Goal: Navigation & Orientation: Find specific page/section

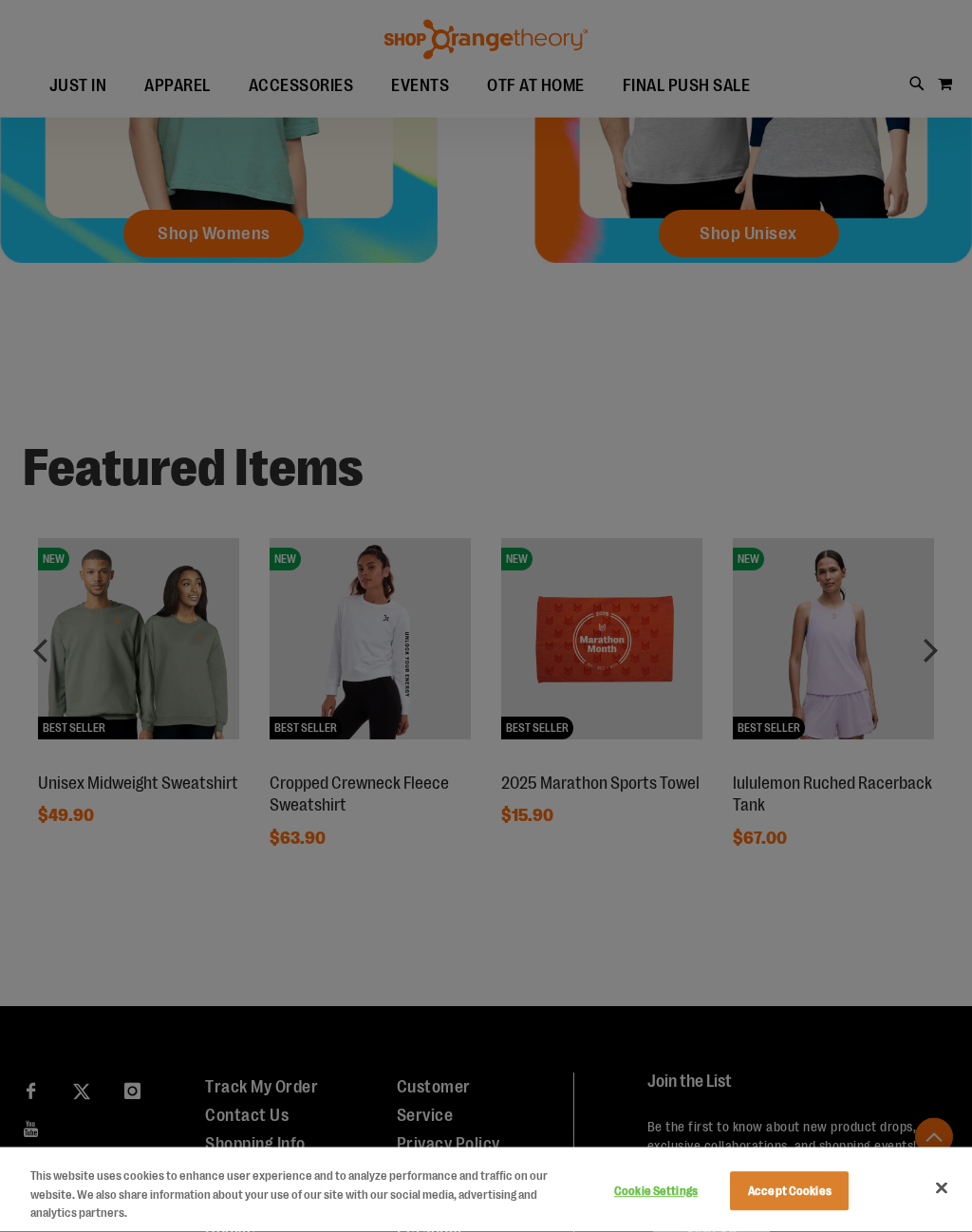
scroll to position [1068, 0]
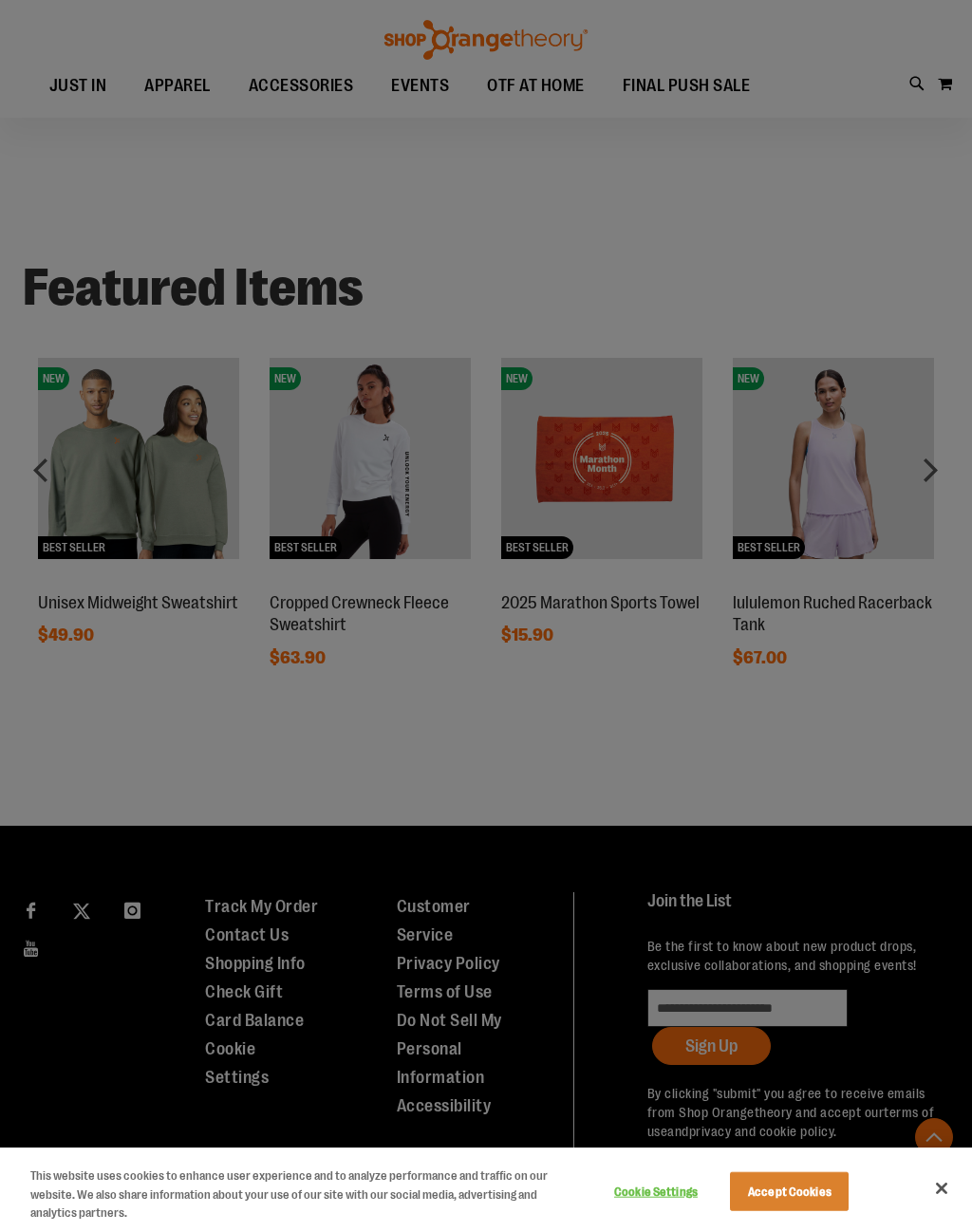
click at [710, 77] on div at bounding box center [486, 616] width 972 height 1232
click at [687, 76] on div at bounding box center [486, 616] width 972 height 1232
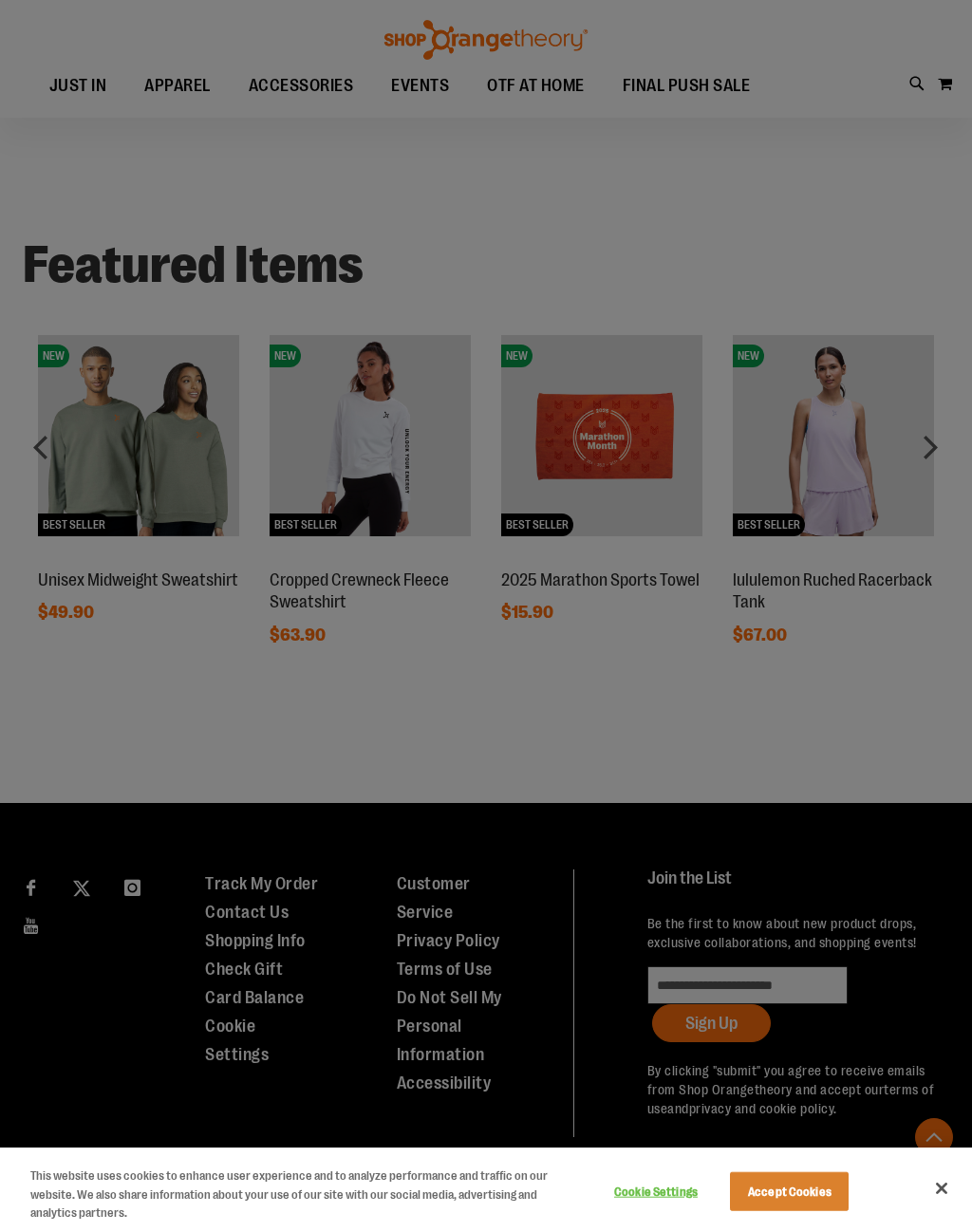
scroll to position [1092, 0]
click at [446, 75] on div at bounding box center [486, 616] width 972 height 1232
click at [324, 80] on div at bounding box center [486, 616] width 972 height 1232
click at [81, 94] on div at bounding box center [486, 616] width 972 height 1232
click at [169, 92] on div at bounding box center [486, 616] width 972 height 1232
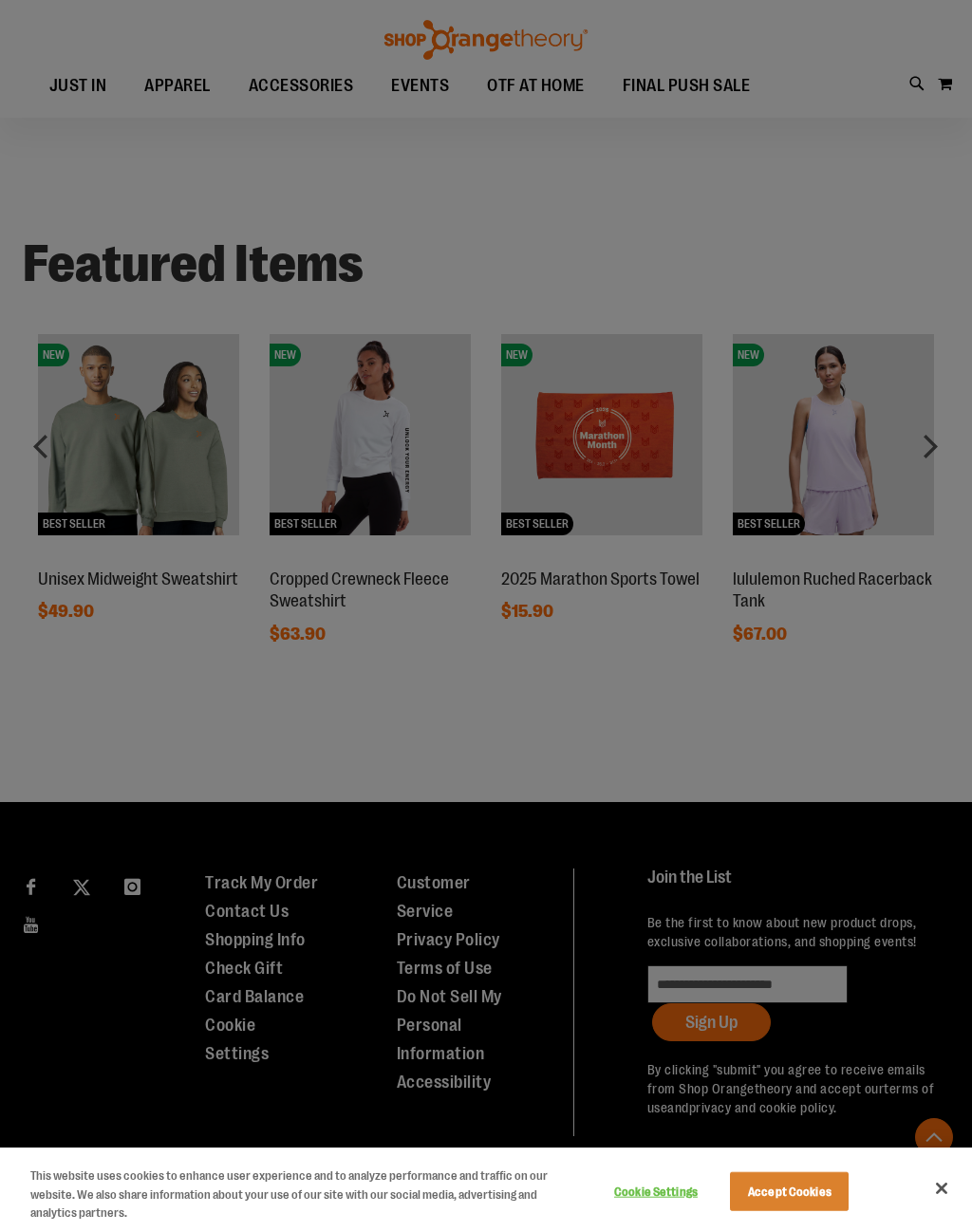
click at [739, 71] on div at bounding box center [486, 616] width 972 height 1232
click at [960, 77] on div at bounding box center [486, 616] width 972 height 1232
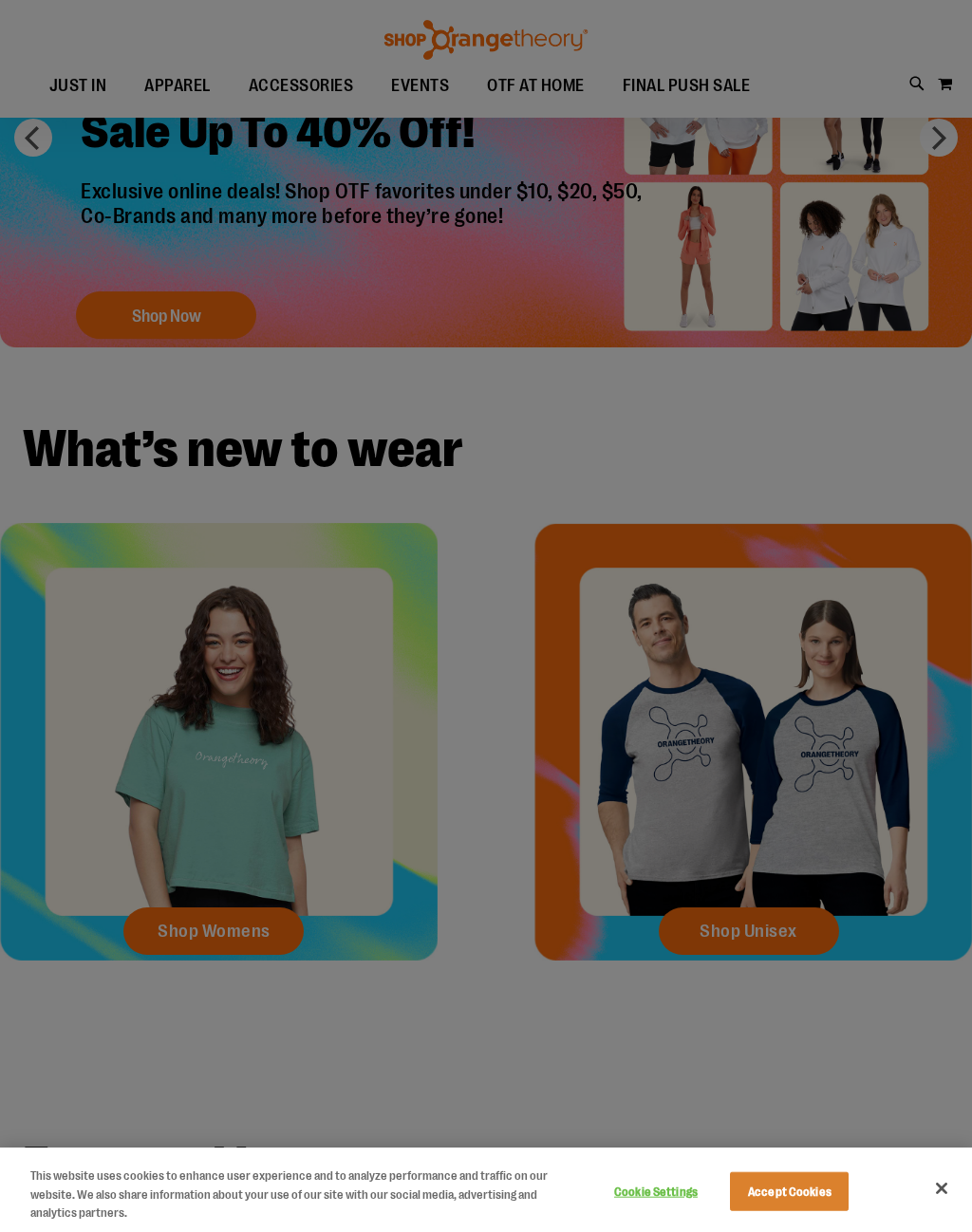
scroll to position [188, 0]
click at [161, 85] on div at bounding box center [486, 616] width 972 height 1232
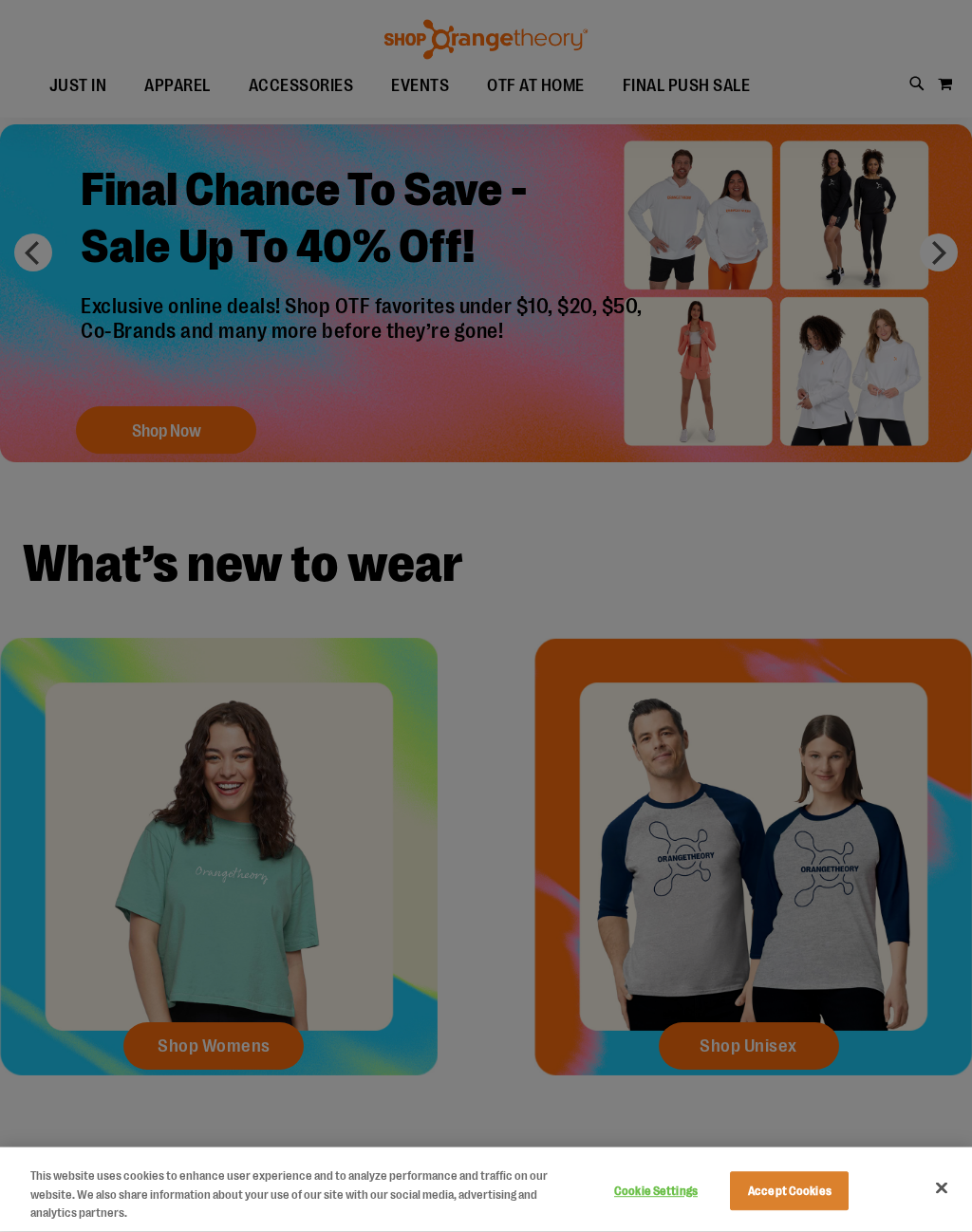
scroll to position [0, 0]
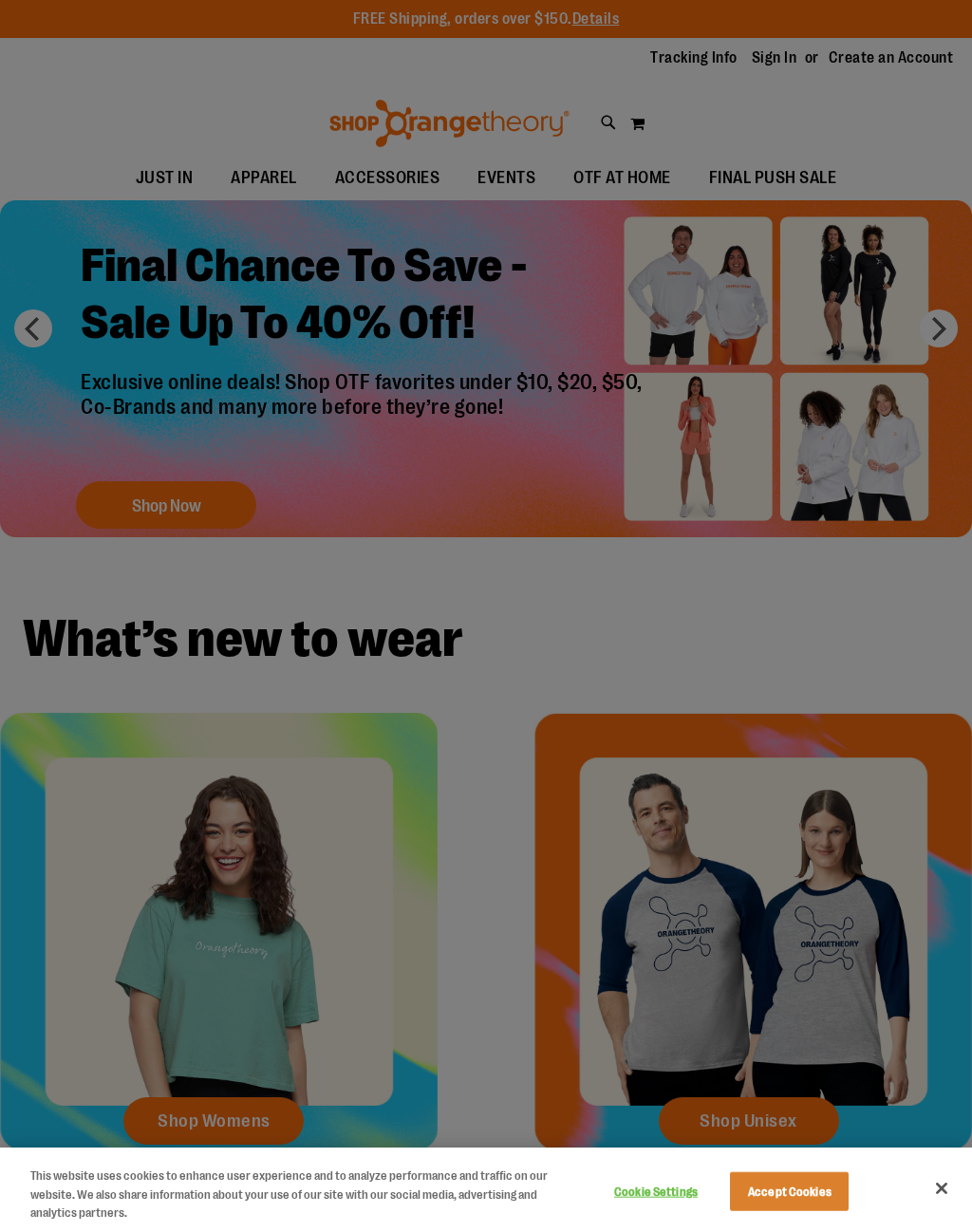
click at [635, 169] on div at bounding box center [486, 616] width 972 height 1232
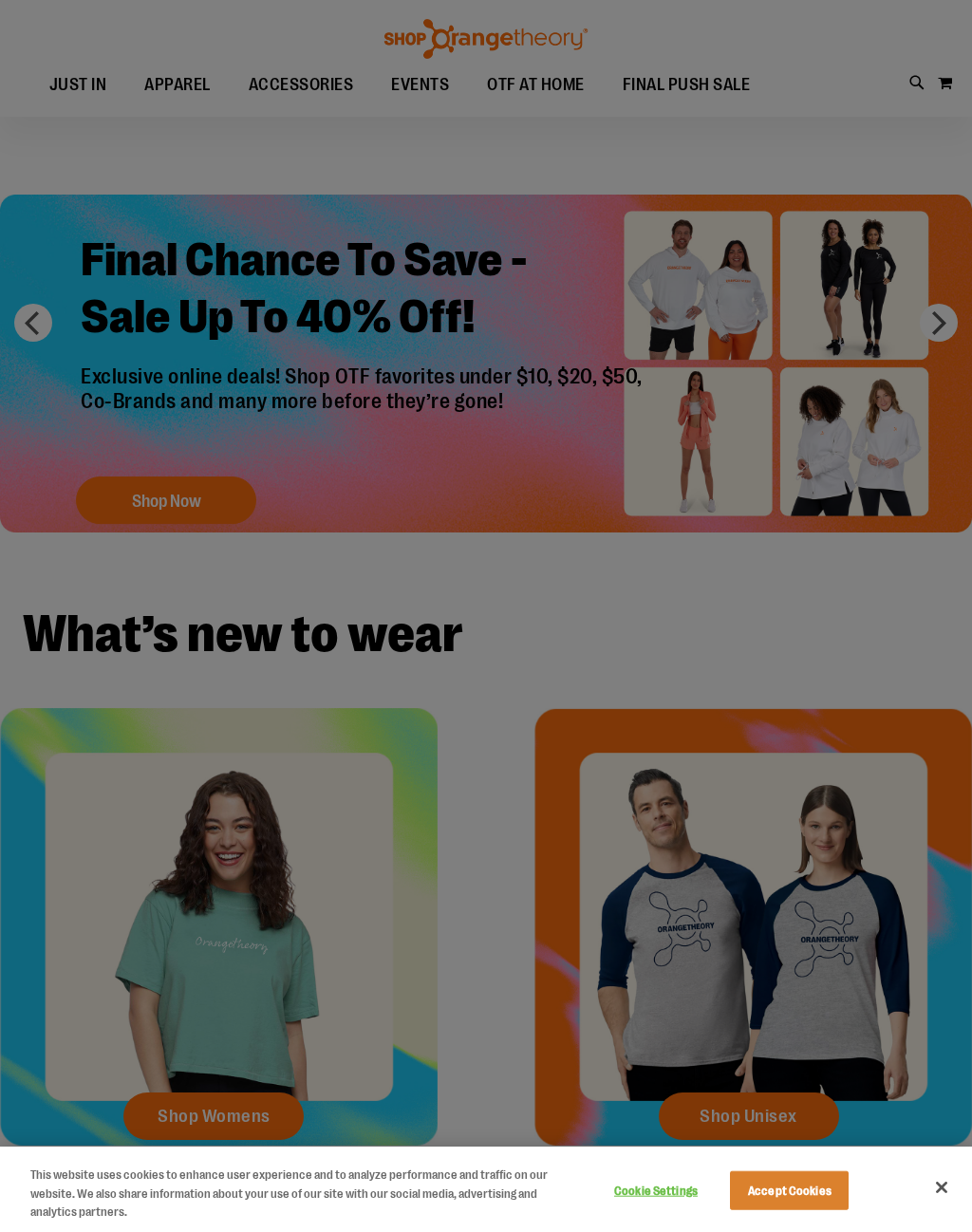
click at [971, 849] on html "Skip to Content The store will not work correctly when cookies are disabled. FR…" at bounding box center [486, 612] width 972 height 1232
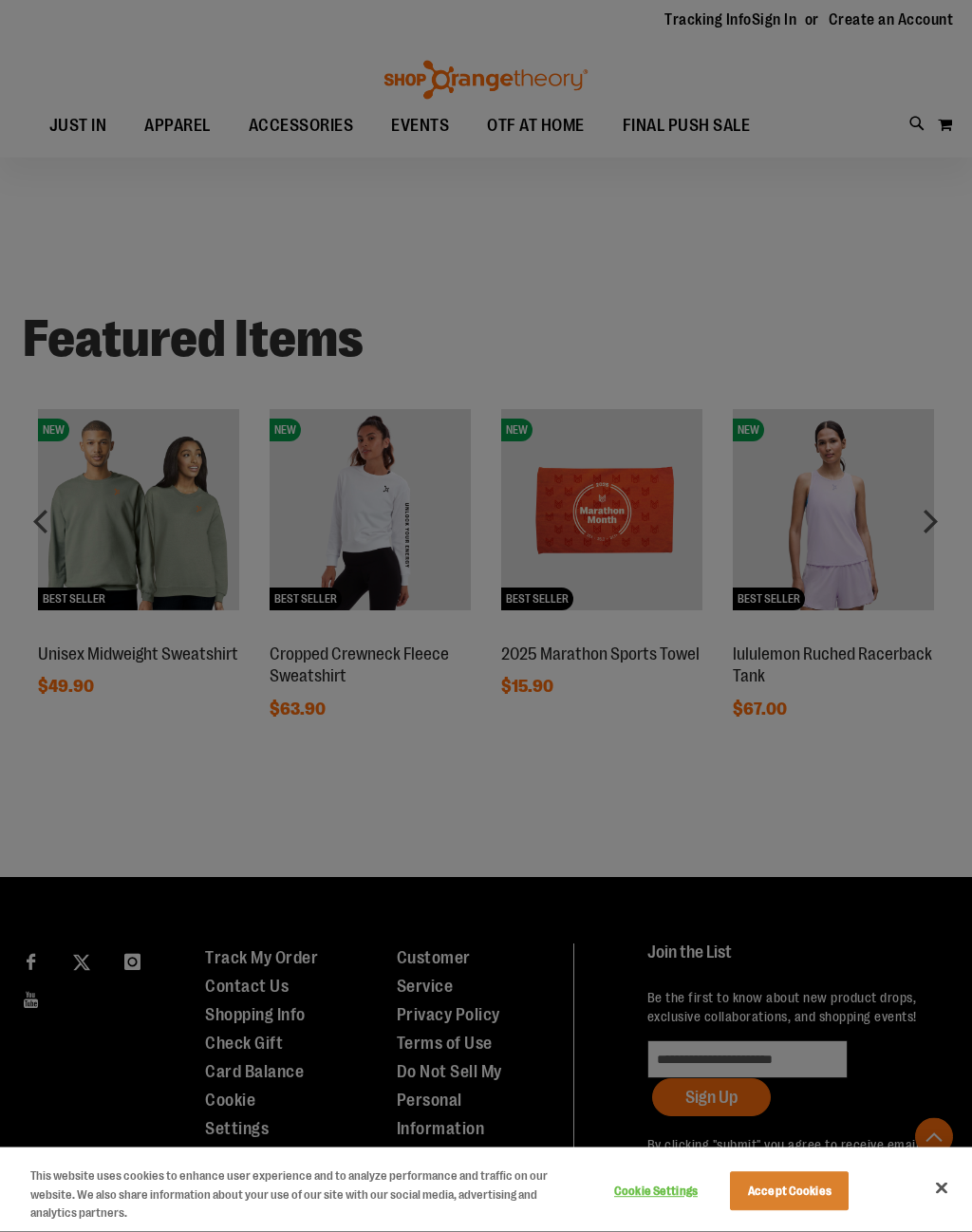
scroll to position [1068, 0]
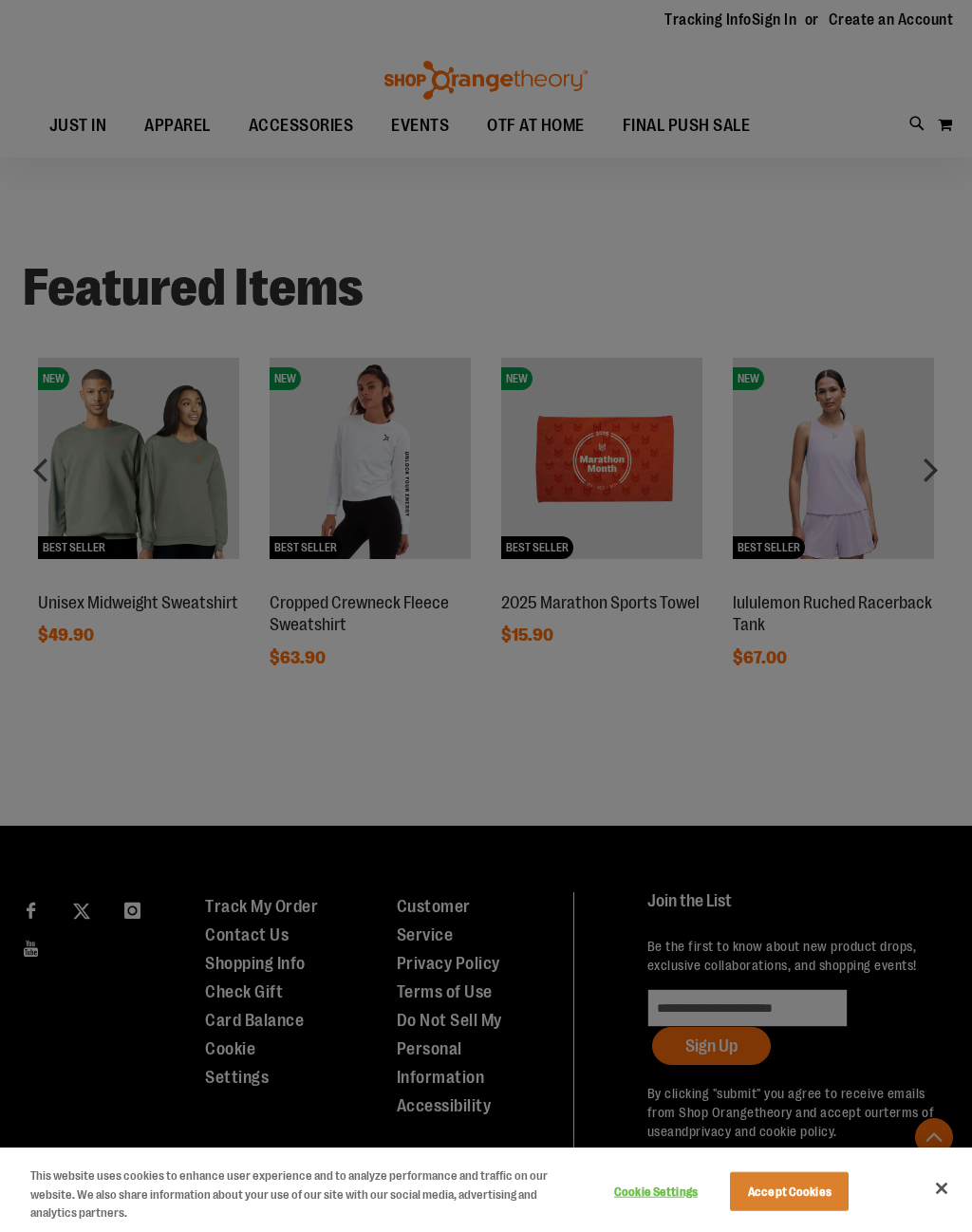
click at [719, 119] on div at bounding box center [486, 616] width 972 height 1232
click at [694, 121] on div at bounding box center [486, 616] width 972 height 1232
click at [429, 112] on div at bounding box center [486, 616] width 972 height 1232
click at [321, 133] on div at bounding box center [486, 616] width 972 height 1232
click at [909, 7] on div at bounding box center [486, 616] width 972 height 1232
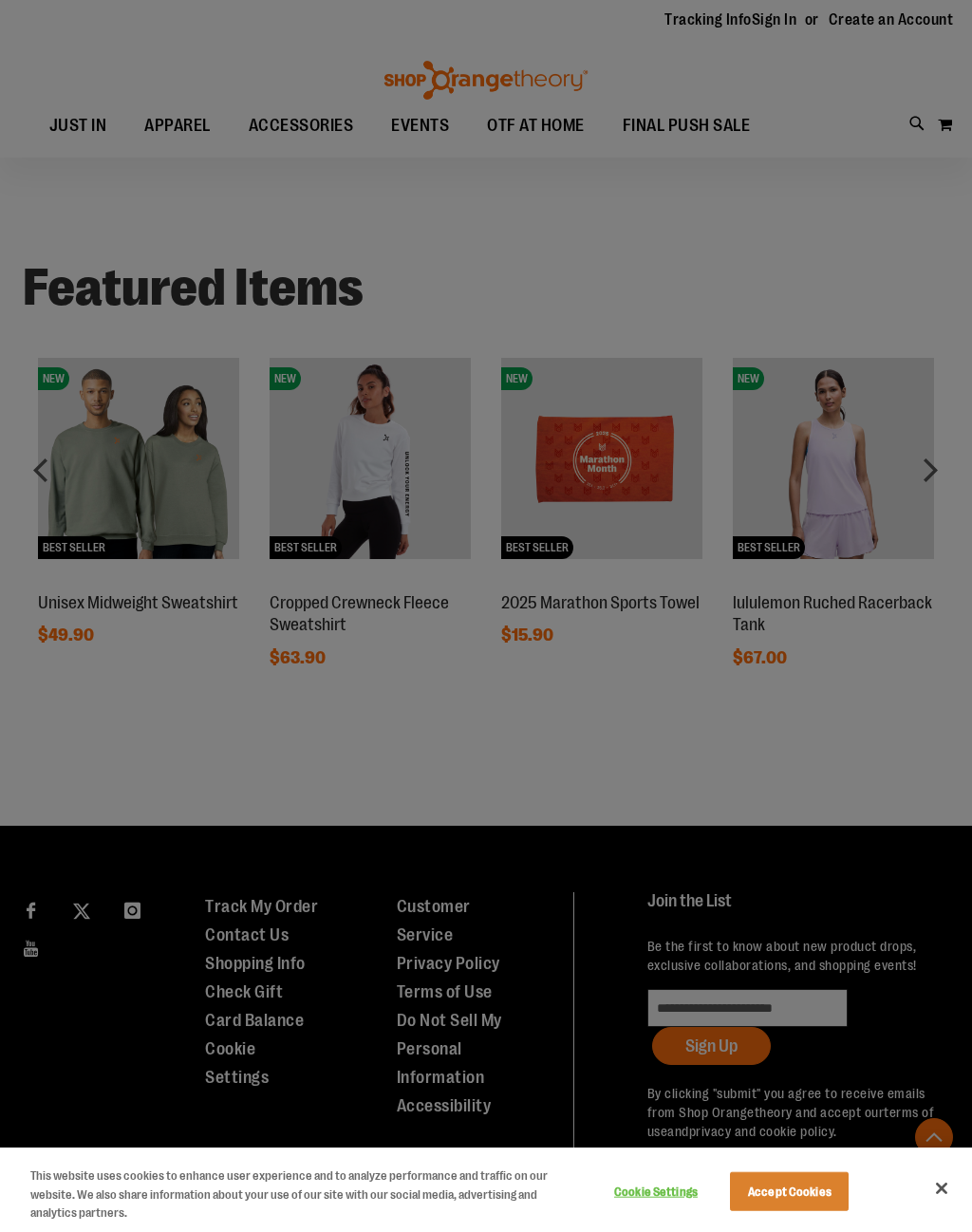
click at [868, 41] on div at bounding box center [486, 616] width 972 height 1232
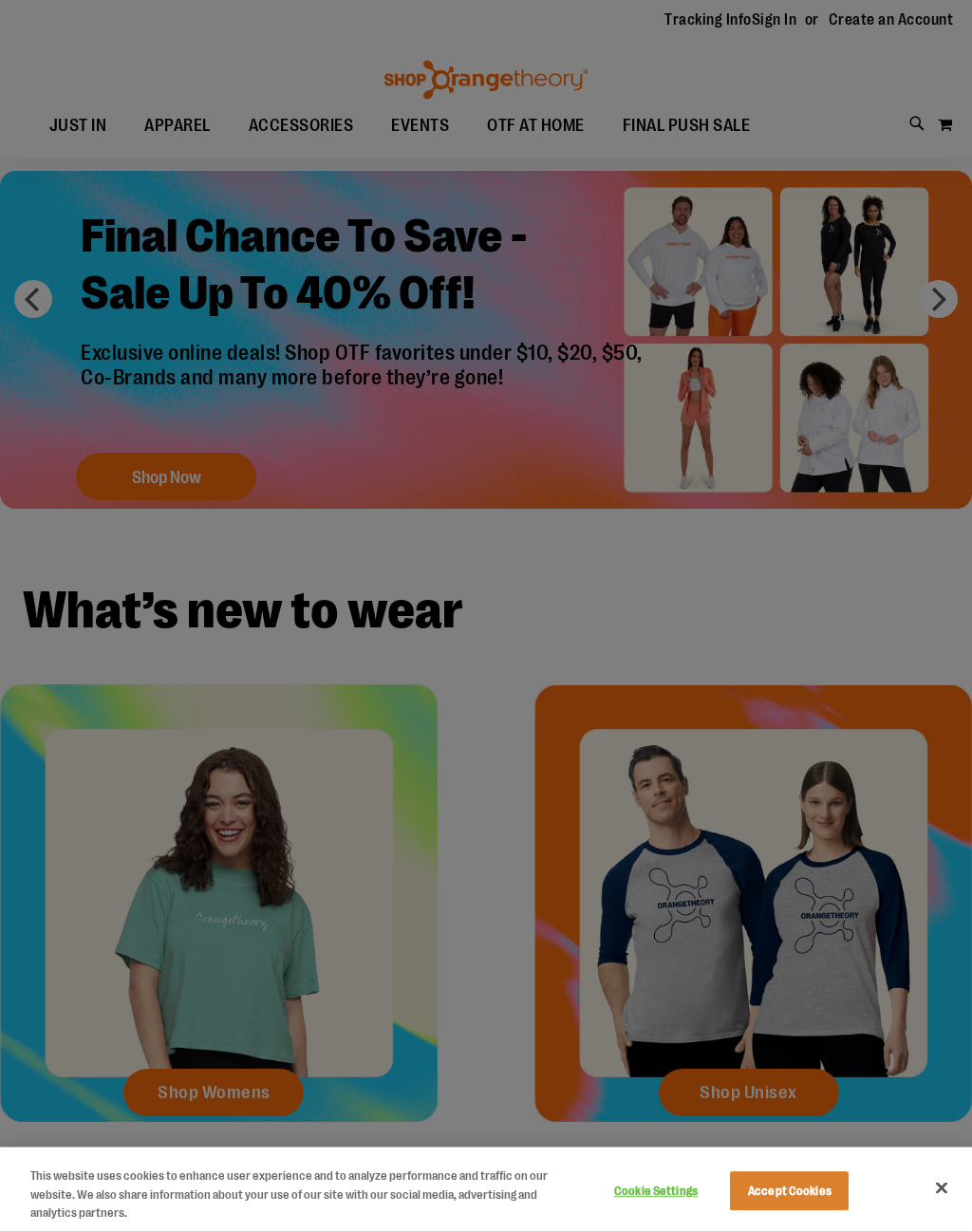
scroll to position [0, 0]
